Goal: Task Accomplishment & Management: Manage account settings

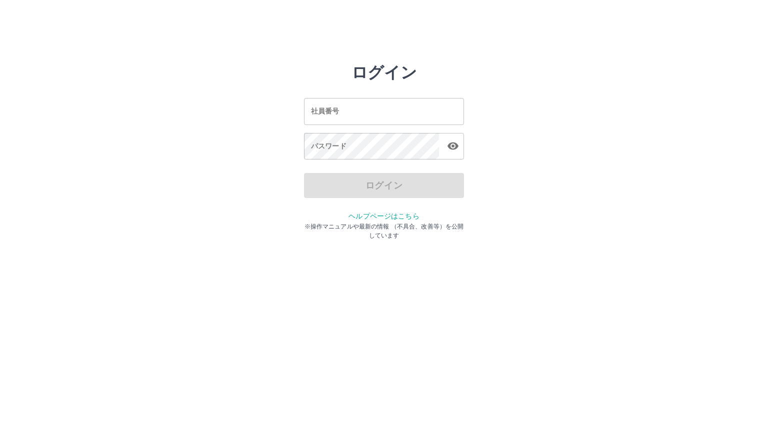
click at [347, 111] on input "社員番号" at bounding box center [384, 111] width 160 height 27
type input "*******"
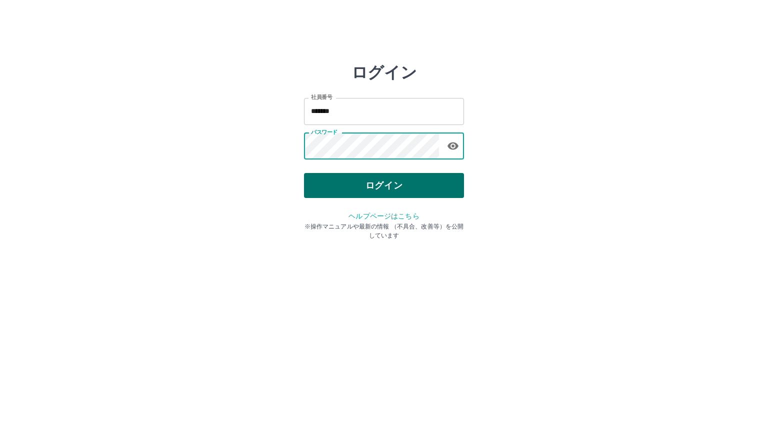
click at [364, 184] on button "ログイン" at bounding box center [384, 185] width 160 height 25
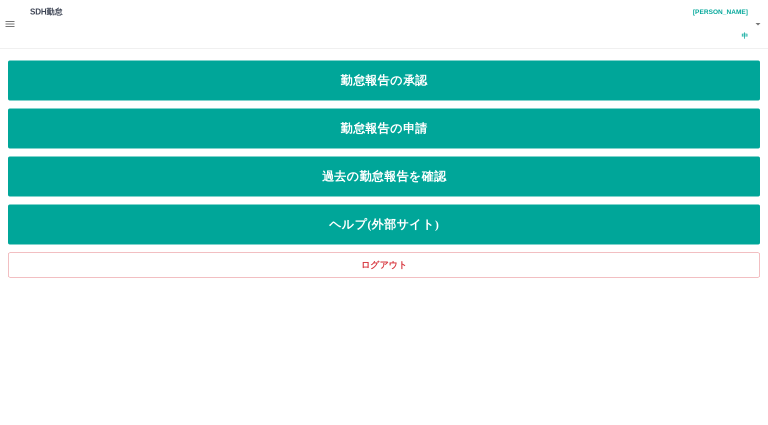
click at [14, 21] on icon "button" at bounding box center [10, 24] width 9 height 6
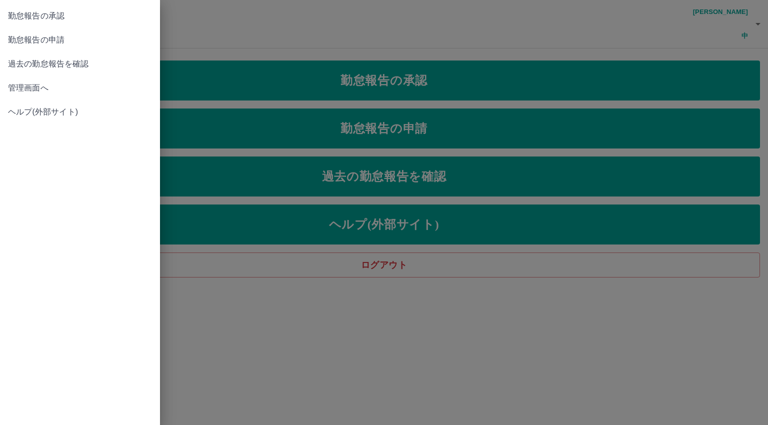
click at [22, 91] on span "管理画面へ" at bounding box center [80, 88] width 144 height 12
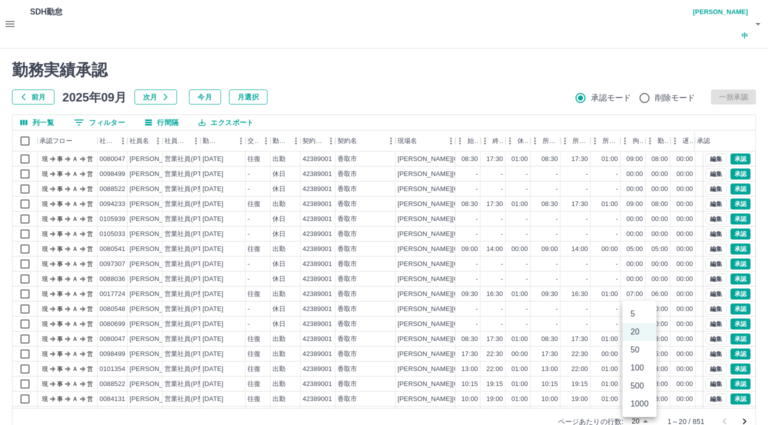
click at [641, 399] on body "SDH勤怠 [PERSON_NAME]中 勤務実績承認 前月 [DATE] 次月 今月 月選択 承認モード 削除モード 一括承認 列一覧 0 フィルター 行間…" at bounding box center [384, 223] width 768 height 447
click at [638, 386] on li "500" at bounding box center [640, 386] width 34 height 18
click at [630, 398] on body "SDH勤怠 [PERSON_NAME]中 勤務実績承認 前月 [DATE] 次月 今月 月選択 承認モード 削除モード 一括承認 列一覧 0 フィルター 行間…" at bounding box center [384, 223] width 768 height 447
click at [633, 369] on li "100" at bounding box center [634, 368] width 34 height 18
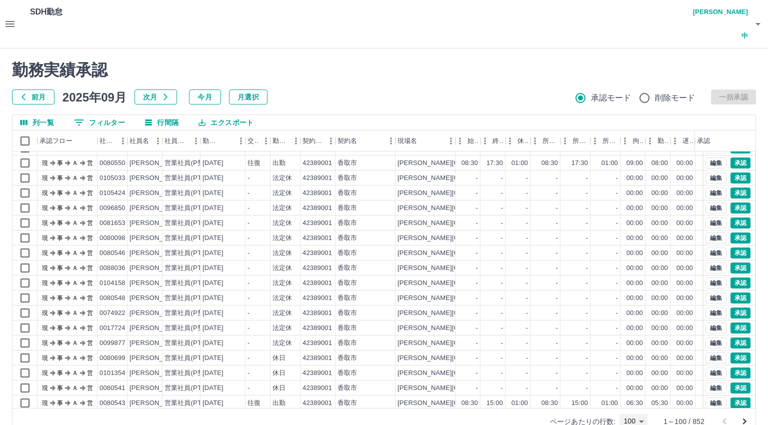
scroll to position [1252, 0]
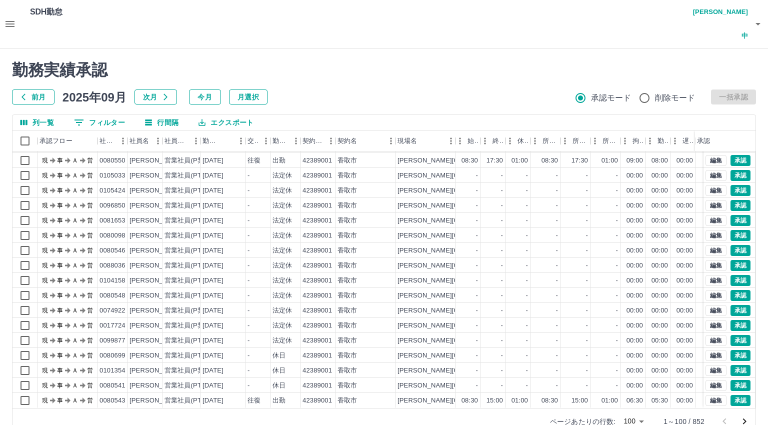
click at [632, 396] on body "SDH勤怠 [PERSON_NAME] 勤務実績承認 前月 [DATE] 次月 今月 月選択 承認モード 削除モード 一括承認 列一覧 0 フィルター 行間隔…" at bounding box center [384, 223] width 768 height 447
click at [631, 385] on li "500" at bounding box center [634, 386] width 34 height 18
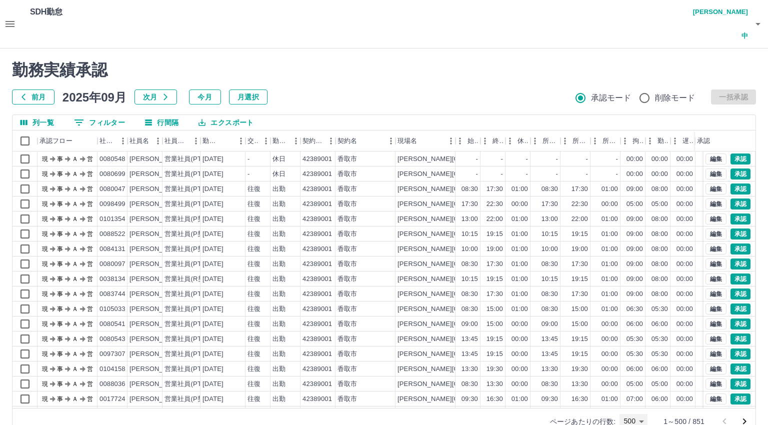
scroll to position [0, 0]
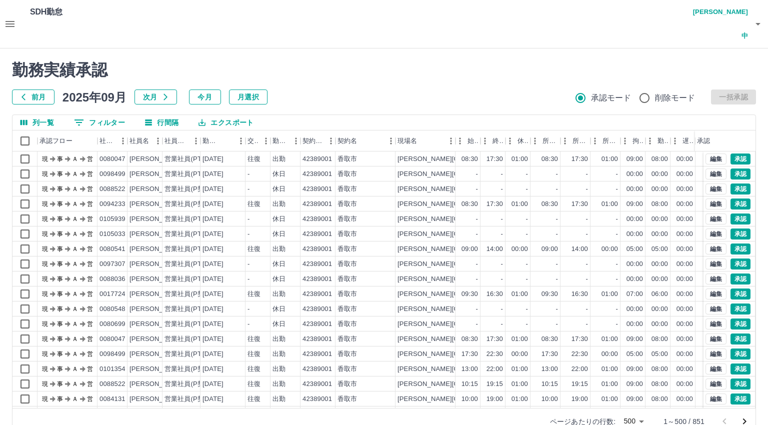
click at [637, 397] on body "SDH勤怠 [PERSON_NAME]中 勤務実績承認 前月 [DATE] 次月 今月 月選択 承認モード 削除モード 一括承認 列一覧 0 フィルター 行間…" at bounding box center [384, 223] width 768 height 447
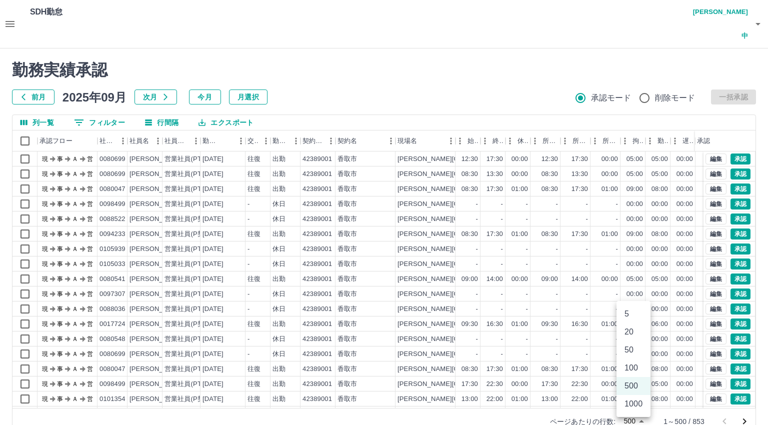
click at [632, 367] on li "100" at bounding box center [634, 368] width 34 height 18
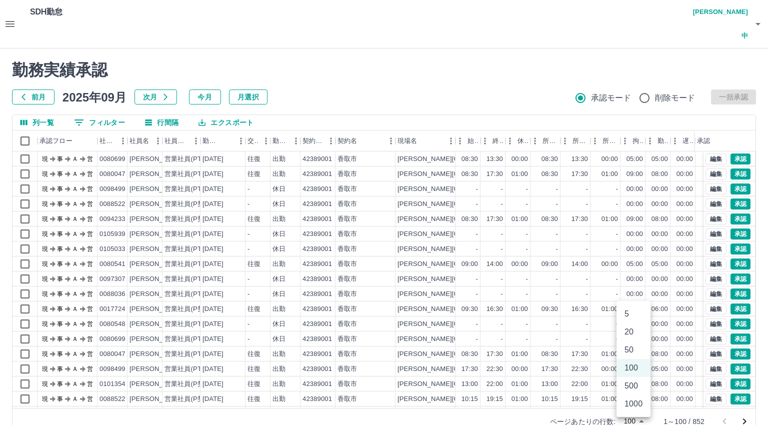
click at [638, 395] on body "SDH勤怠 [PERSON_NAME]中 勤務実績承認 前月 [DATE] 次月 今月 月選択 承認モード 削除モード 一括承認 列一覧 0 フィルター 行間…" at bounding box center [384, 223] width 768 height 447
click at [639, 387] on li "500" at bounding box center [634, 386] width 34 height 18
type input "***"
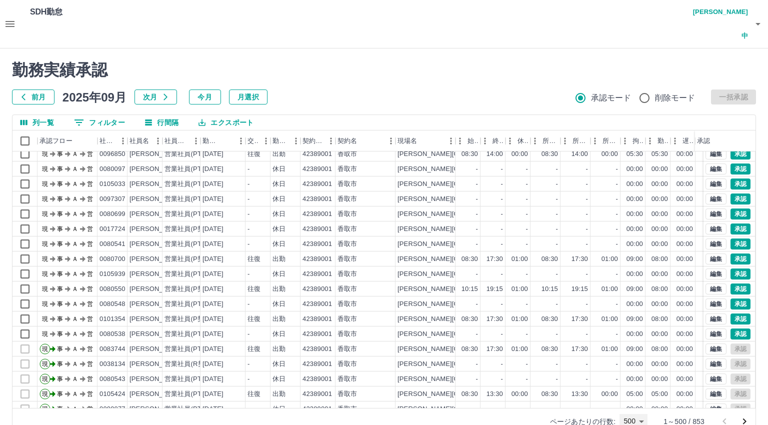
scroll to position [2500, 0]
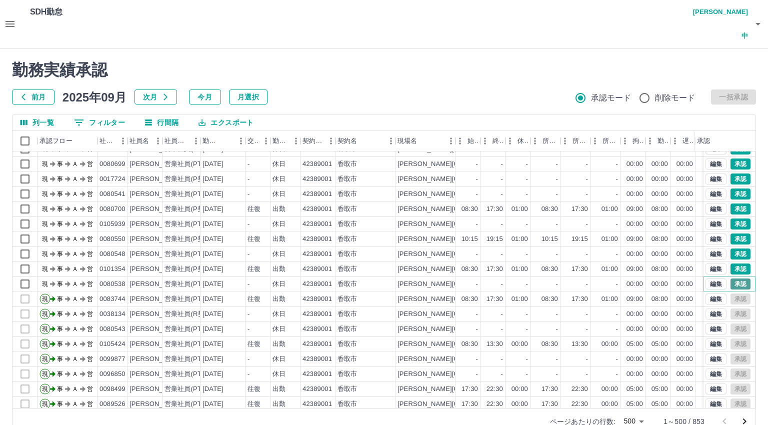
click at [731, 279] on button "承認" at bounding box center [741, 284] width 20 height 11
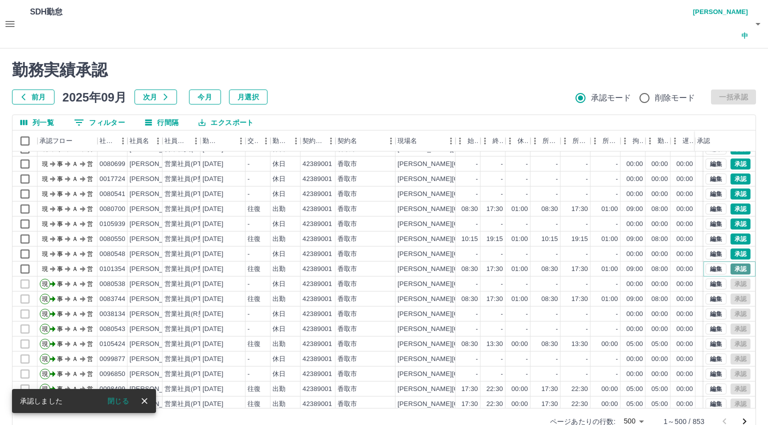
click at [731, 264] on button "承認" at bounding box center [741, 269] width 20 height 11
click at [732, 249] on button "承認" at bounding box center [741, 254] width 20 height 11
click at [731, 234] on button "承認" at bounding box center [741, 239] width 20 height 11
click at [731, 219] on button "承認" at bounding box center [741, 224] width 20 height 11
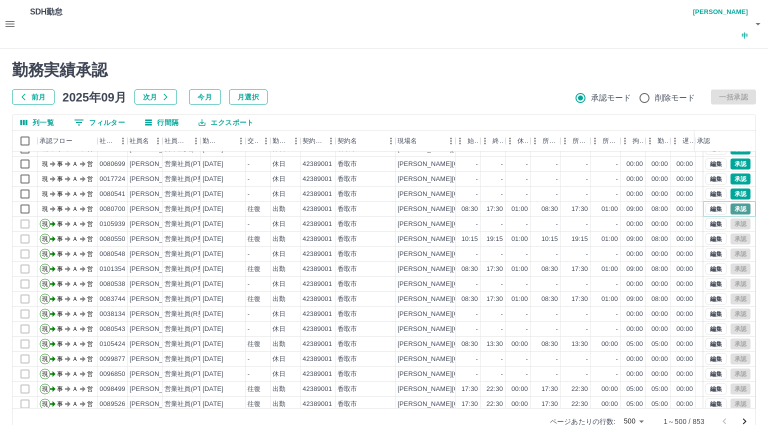
click at [735, 204] on button "承認" at bounding box center [741, 209] width 20 height 11
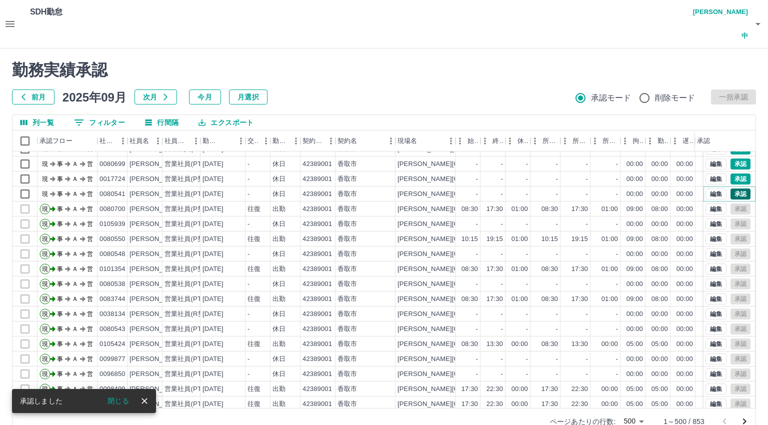
click at [731, 189] on button "承認" at bounding box center [741, 194] width 20 height 11
click at [734, 174] on button "承認" at bounding box center [741, 179] width 20 height 11
click at [731, 159] on button "承認" at bounding box center [741, 164] width 20 height 11
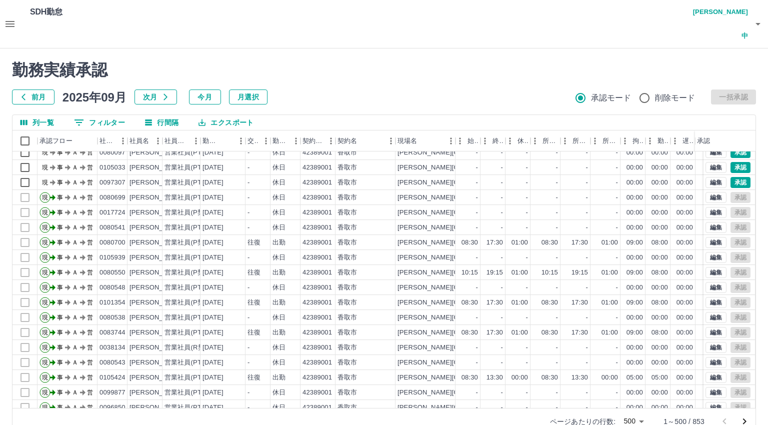
scroll to position [2450, 0]
